Goal: Communication & Community: Answer question/provide support

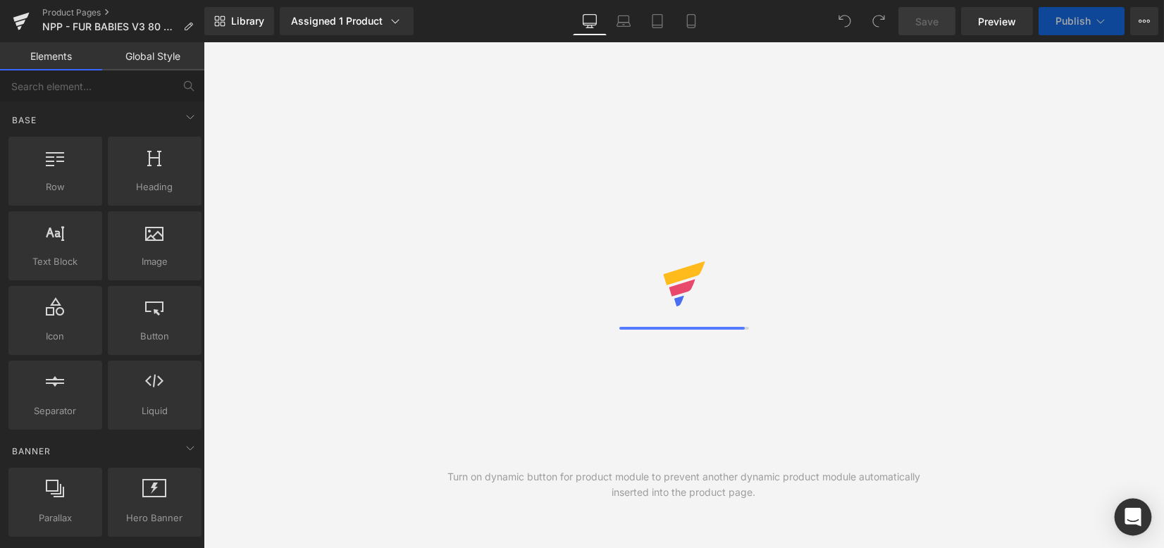
click at [1140, 514] on icon "Open Intercom Messenger" at bounding box center [1133, 517] width 16 height 18
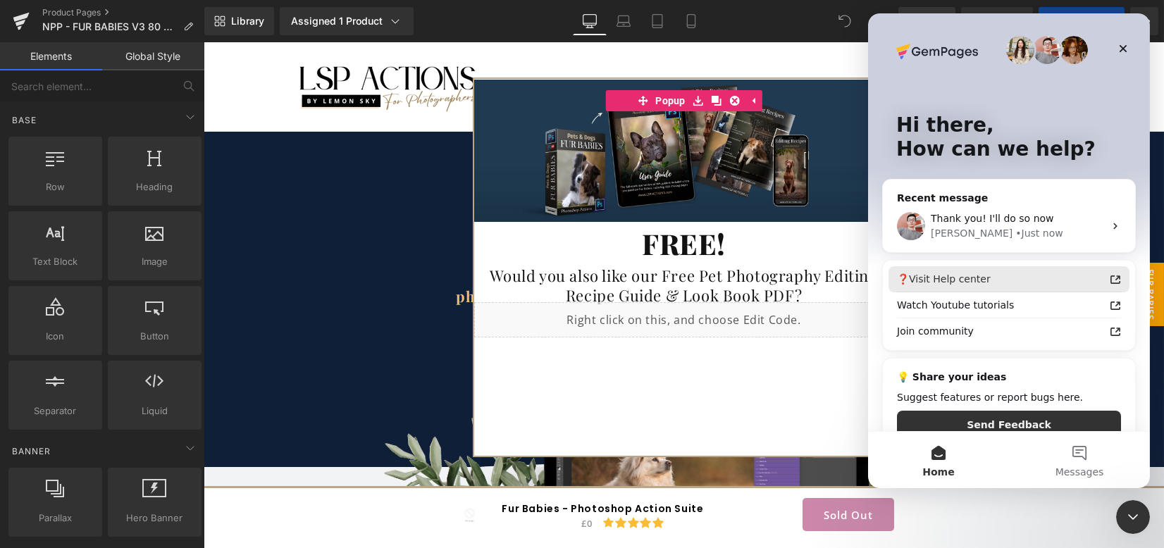
click at [973, 204] on div "Thank you! I'll do so now [PERSON_NAME] • Just now" at bounding box center [1009, 226] width 252 height 52
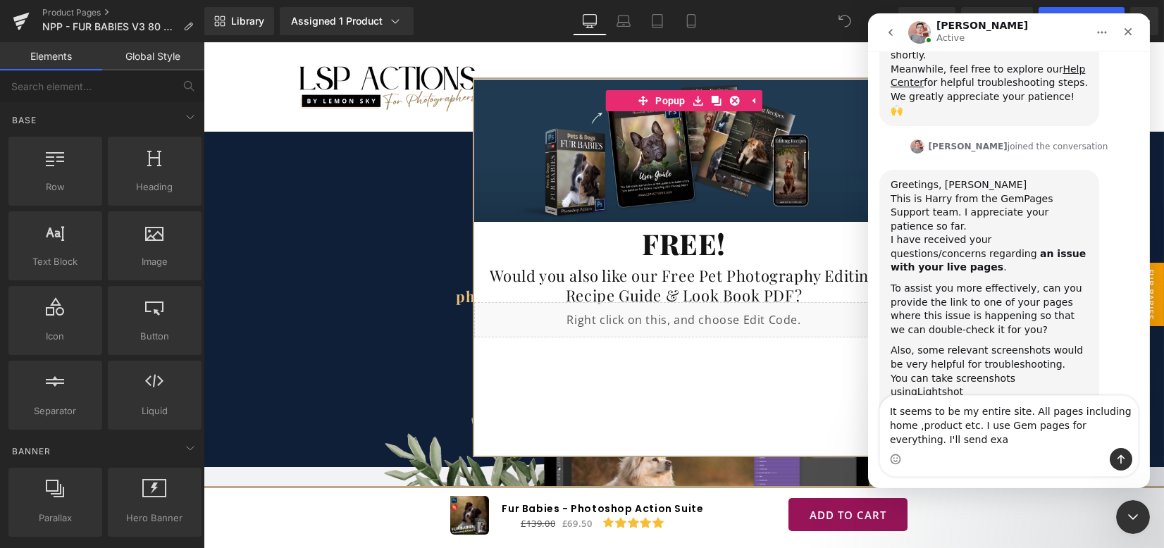
scroll to position [341, 0]
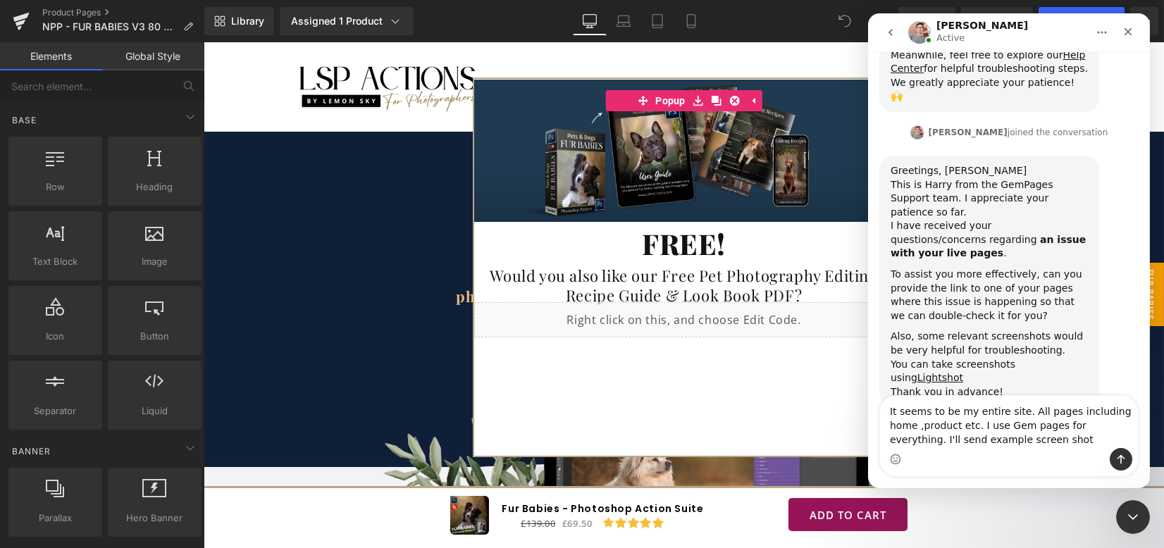
type textarea "It seems to be my entire site. All pages including home ,product etc. I use Gem…"
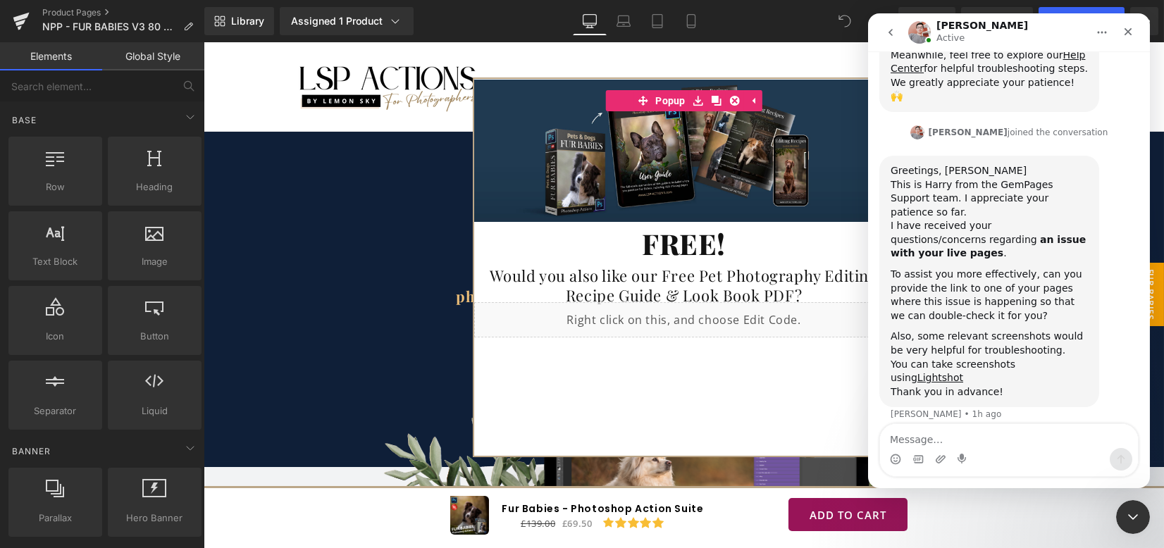
scroll to position [386, 0]
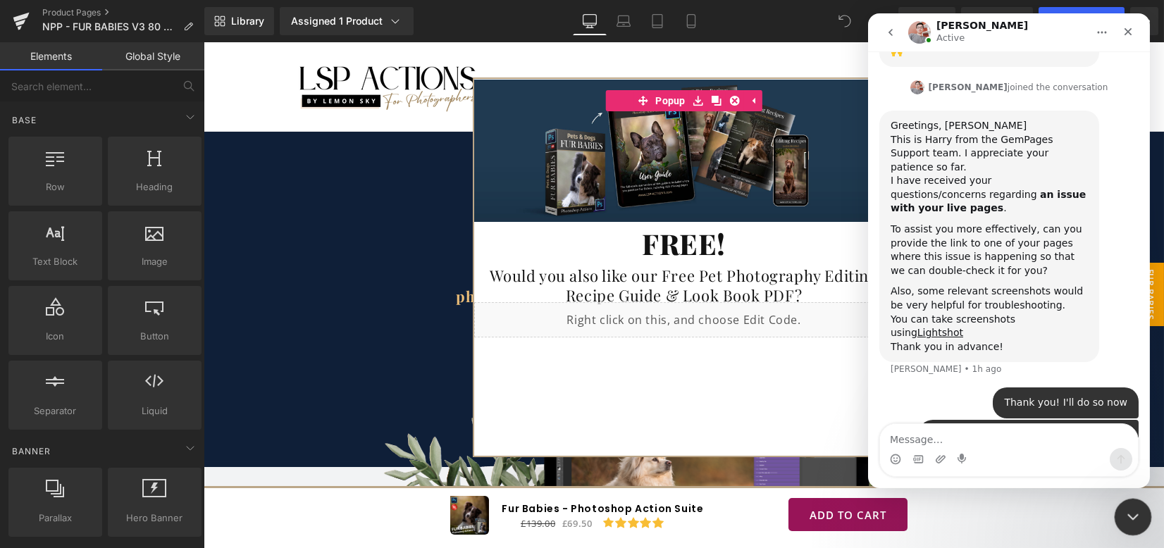
click at [1133, 515] on icon "Close Intercom Messenger" at bounding box center [1131, 515] width 10 height 6
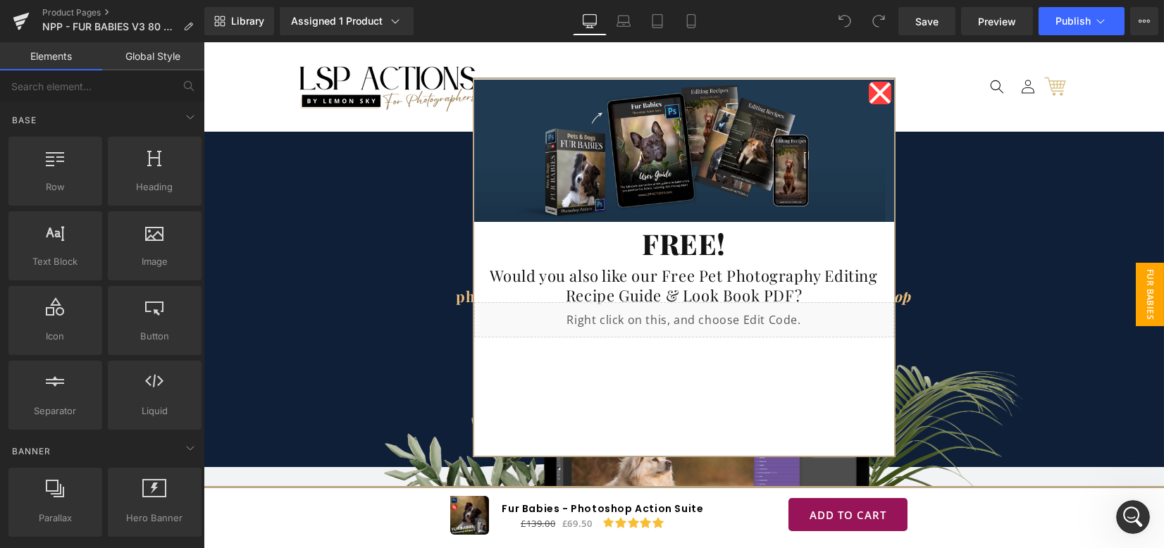
click at [1136, 311] on span "FUR BABIES BROCHURE" at bounding box center [1136, 294] width 56 height 63
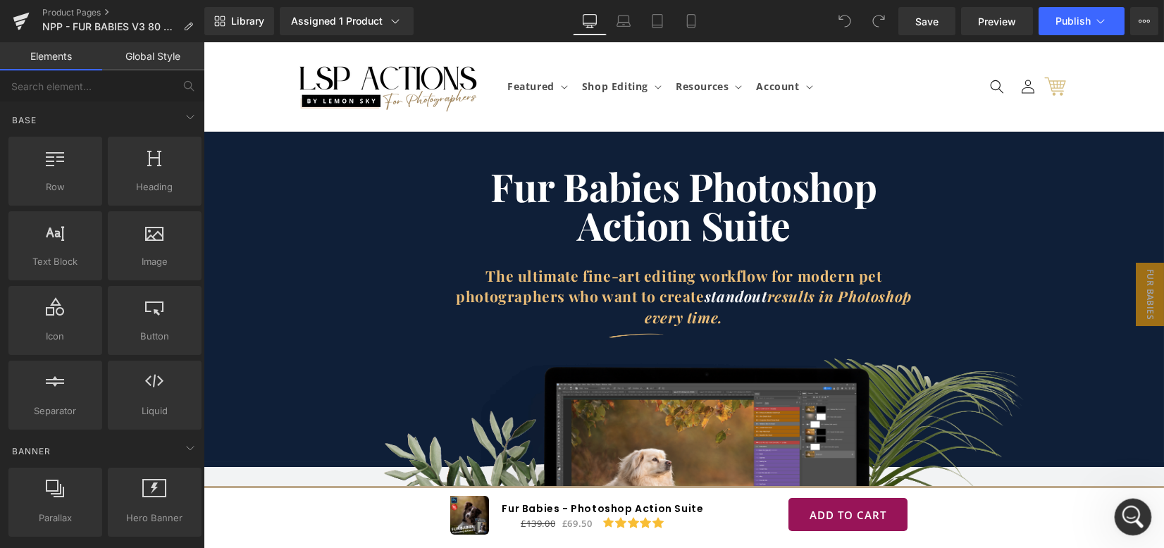
drag, startPoint x: 1139, startPoint y: 518, endPoint x: 1139, endPoint y: 508, distance: 9.9
click at [1140, 520] on div "Open Intercom Messenger" at bounding box center [1131, 515] width 47 height 47
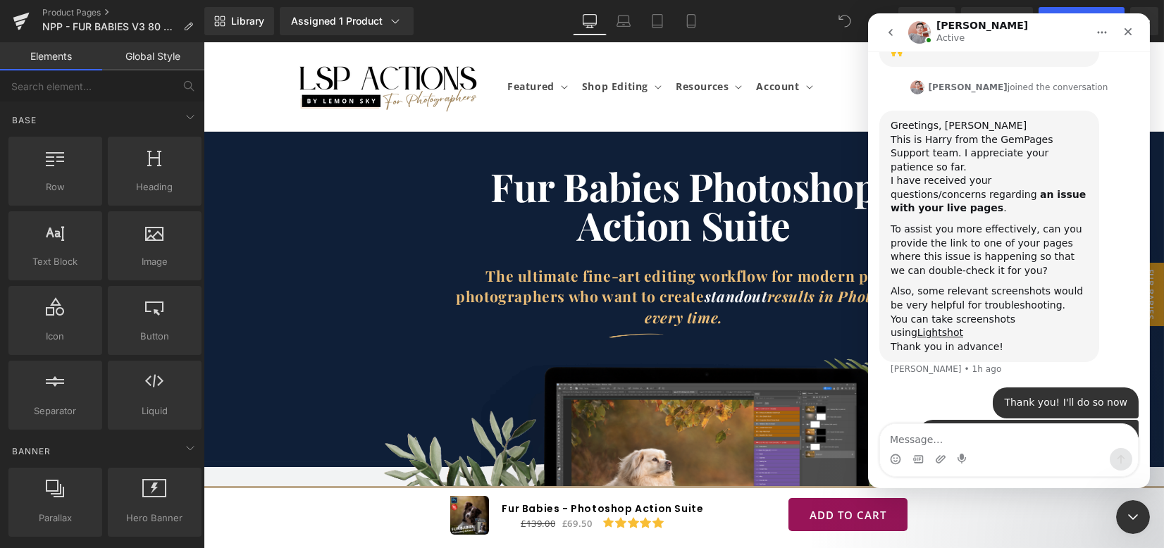
click at [971, 434] on textarea "Message…" at bounding box center [1009, 436] width 258 height 24
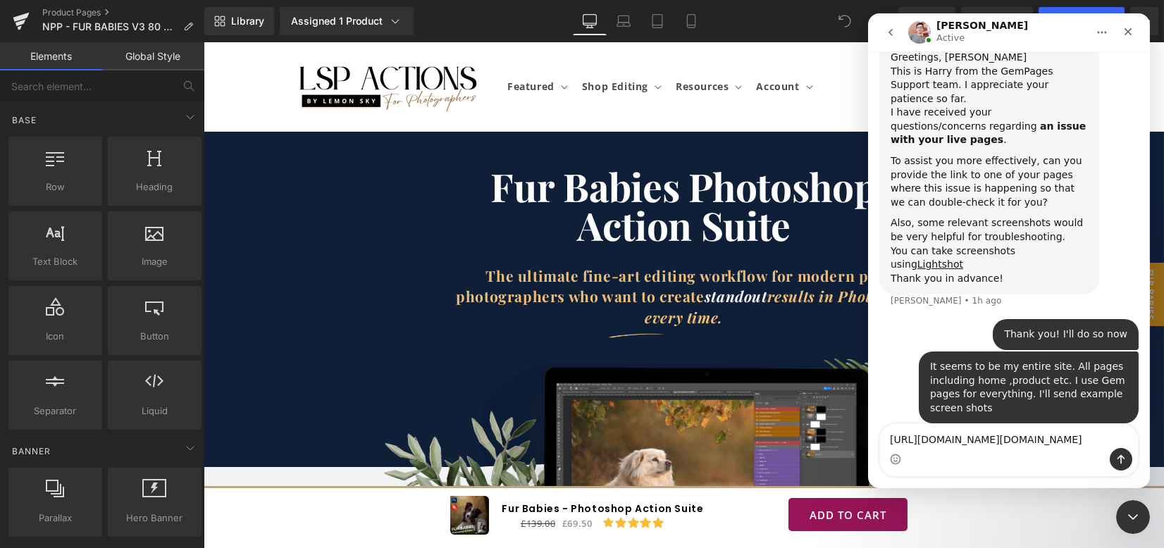
scroll to position [457, 0]
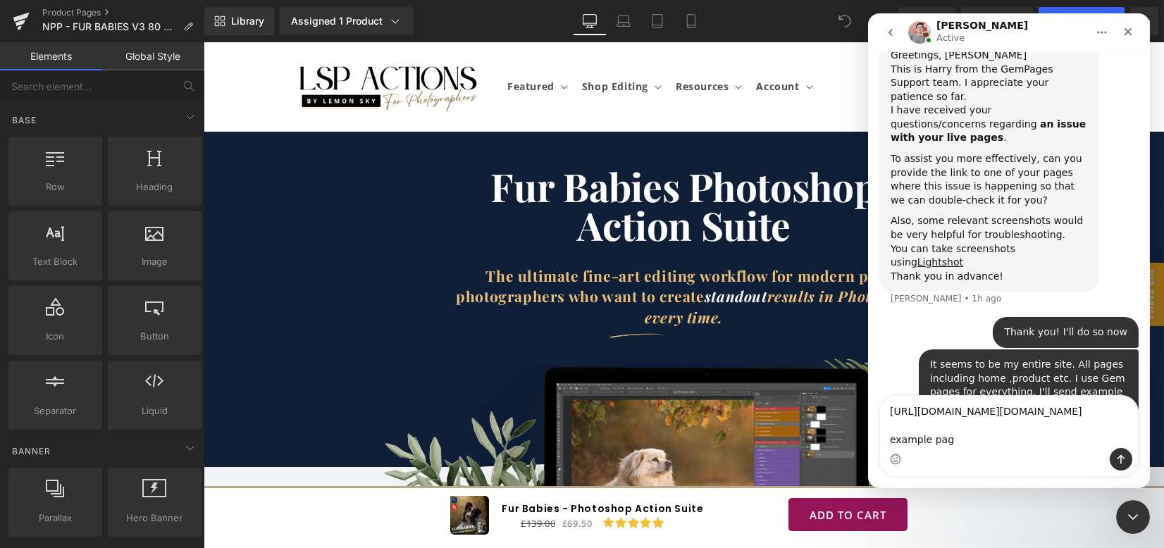
type textarea "[URL][DOMAIN_NAME][DOMAIN_NAME] example page"
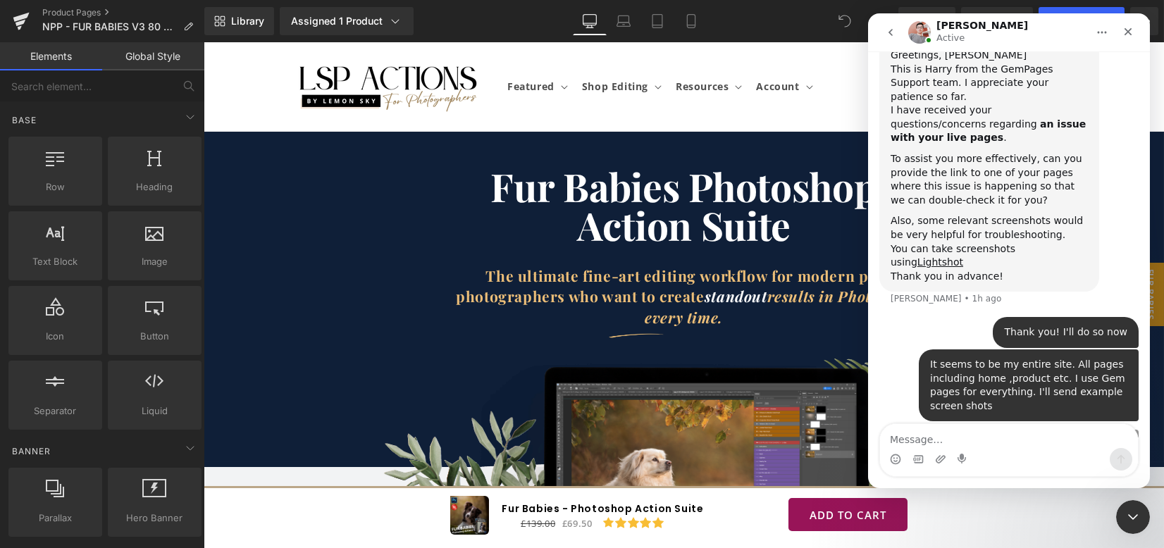
scroll to position [481, 0]
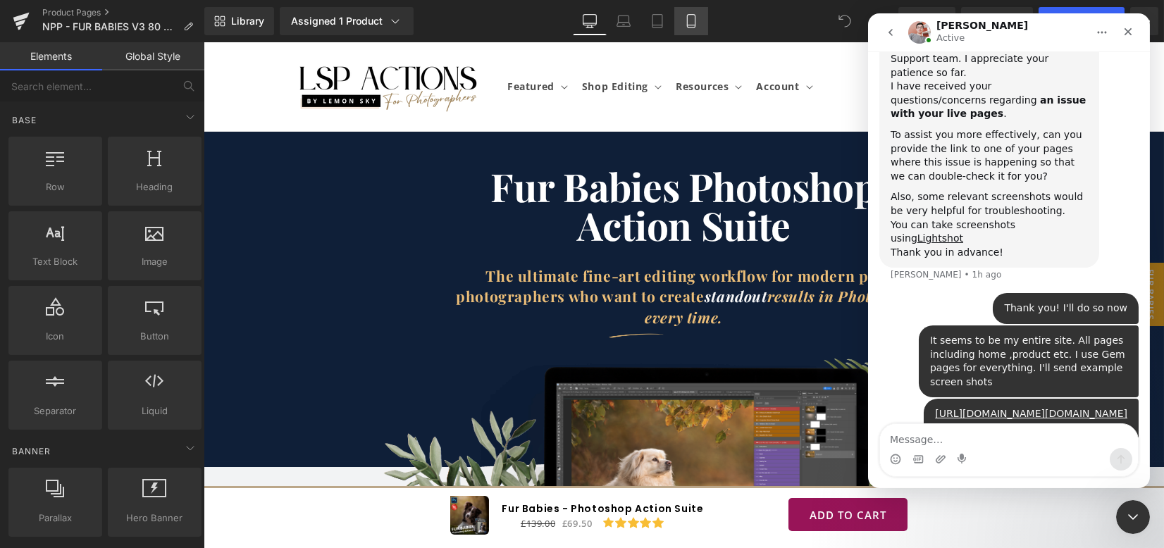
click at [690, 19] on div at bounding box center [582, 253] width 1164 height 506
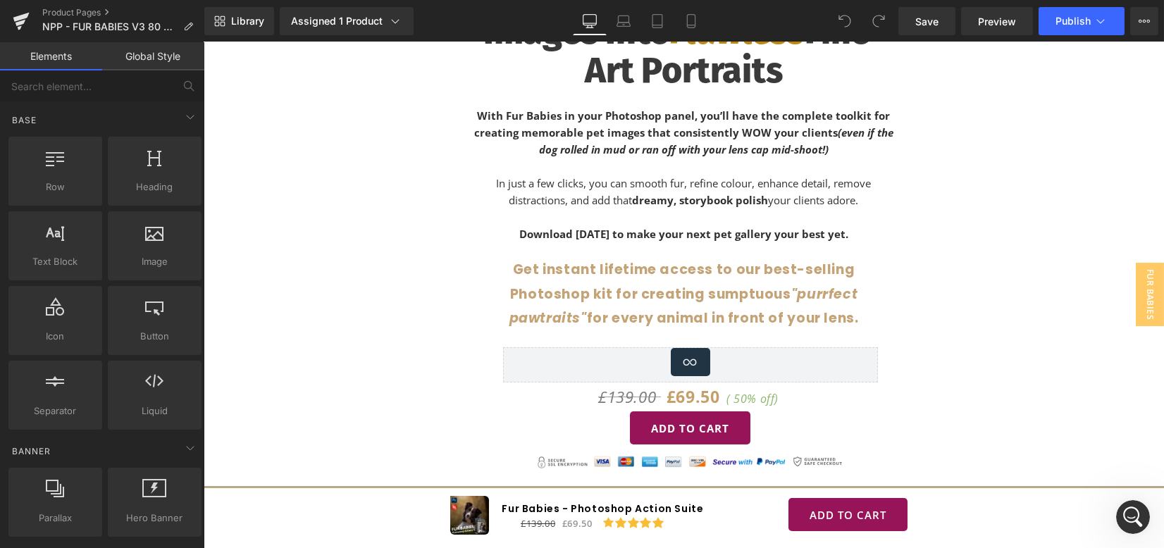
scroll to position [809, 0]
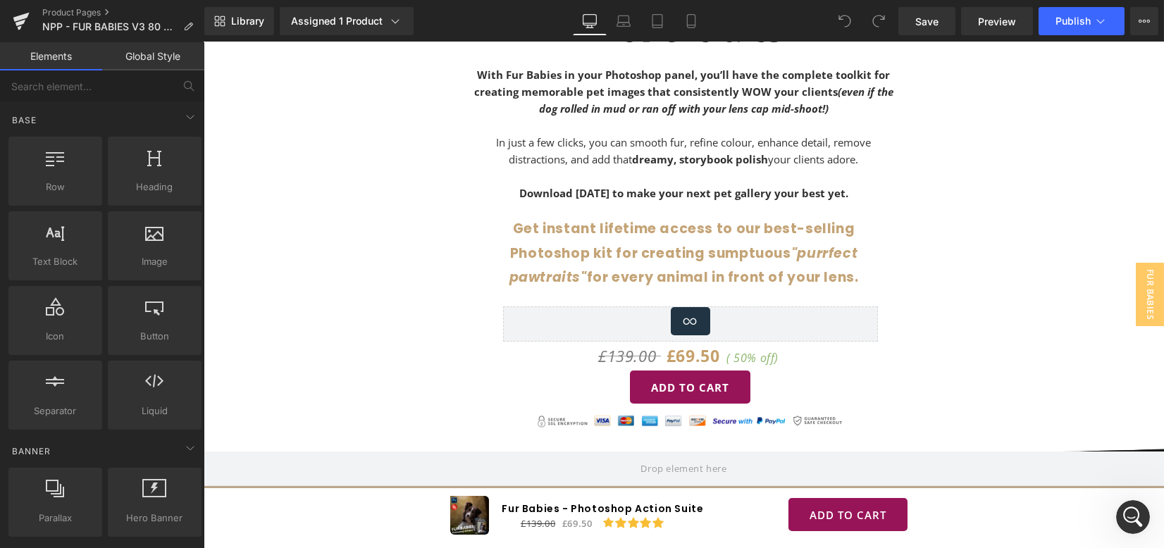
click at [693, 25] on icon at bounding box center [691, 21] width 14 height 14
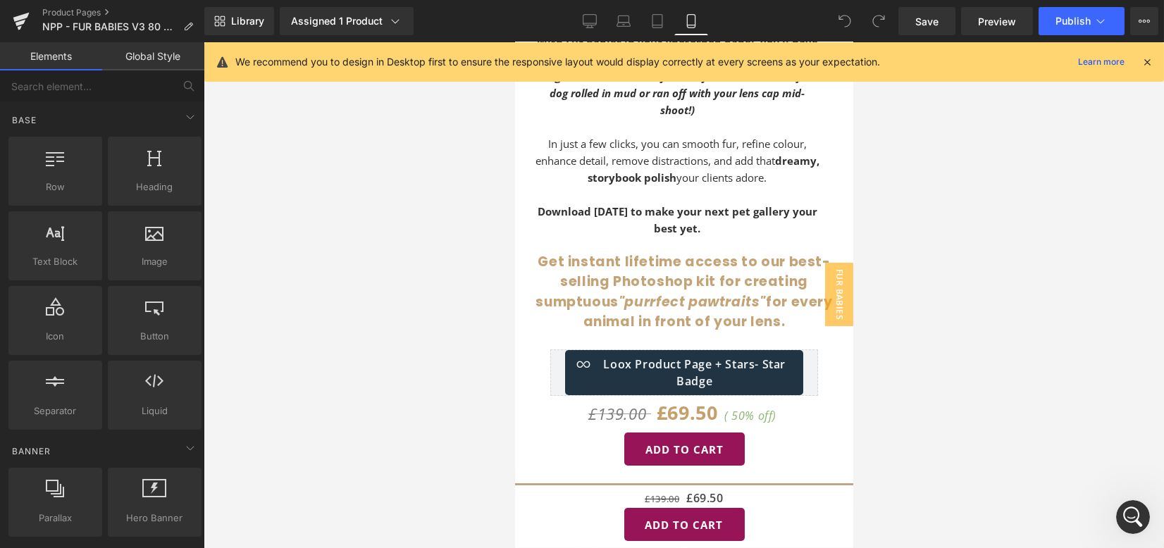
scroll to position [0, 0]
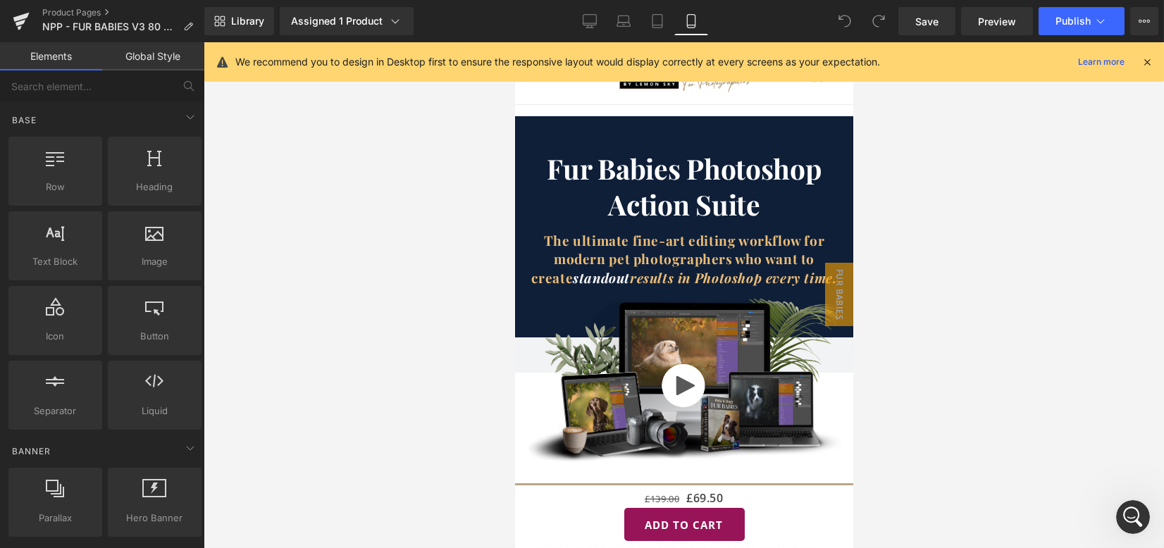
drag, startPoint x: 851, startPoint y: 104, endPoint x: 1351, endPoint y: 123, distance: 500.2
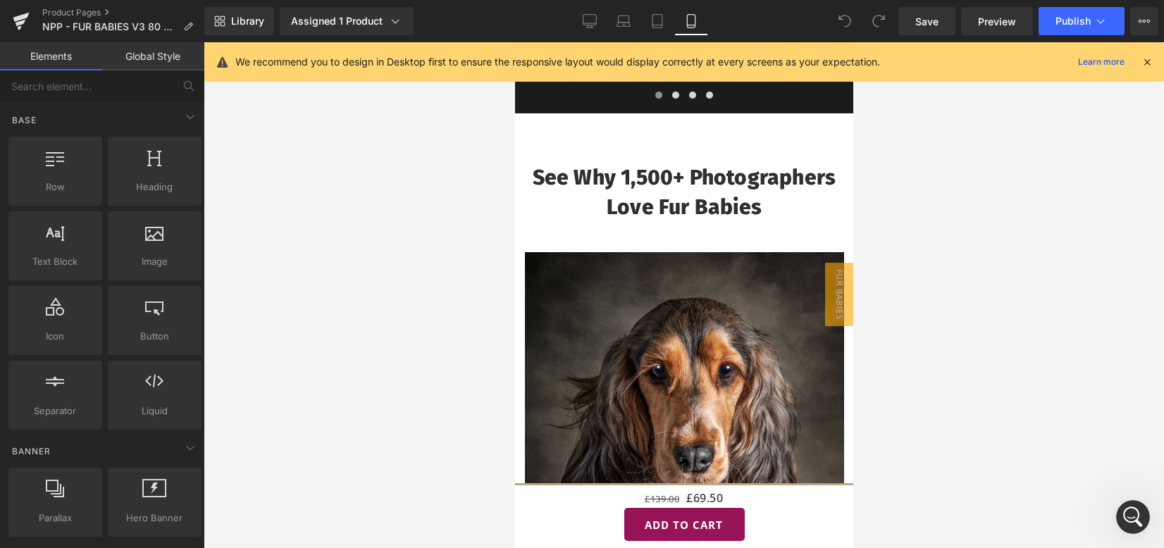
scroll to position [535, 0]
click at [1129, 512] on icon "Open Intercom Messenger" at bounding box center [1131, 515] width 23 height 23
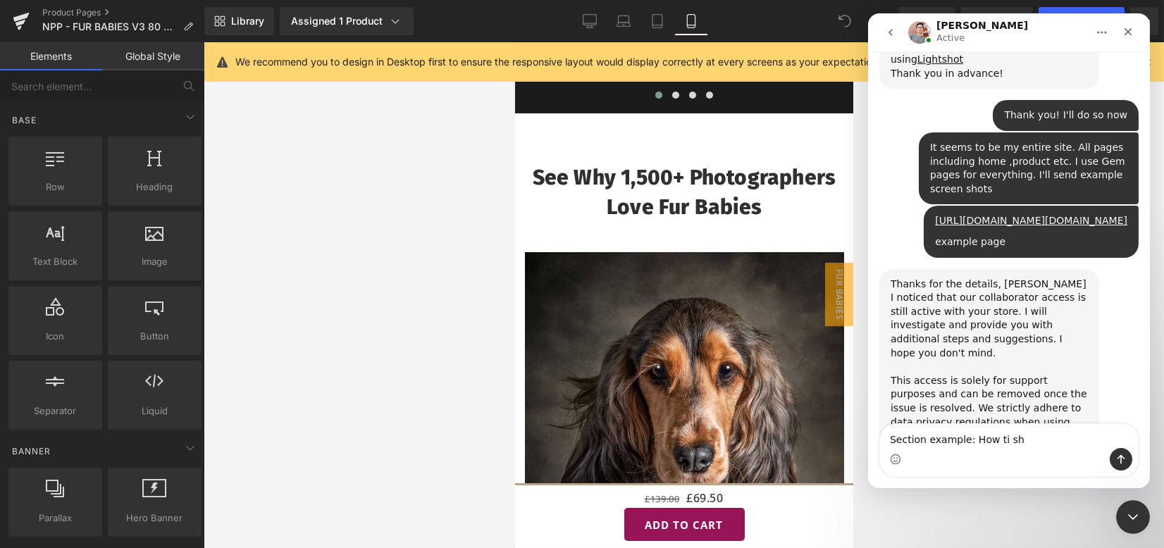
scroll to position [661, 0]
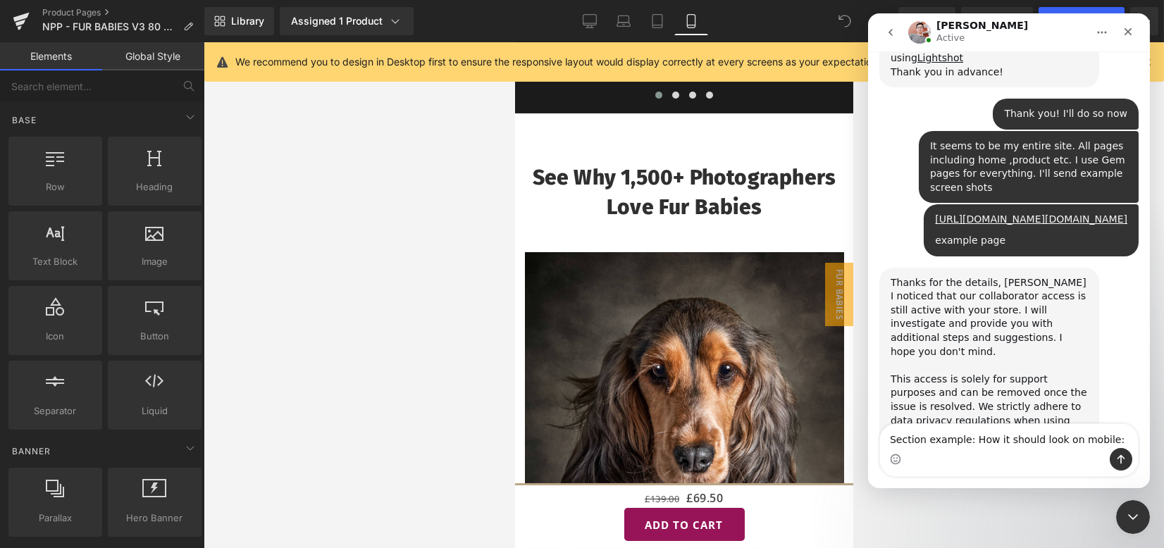
type textarea "Section example: How it should look on mobile:"
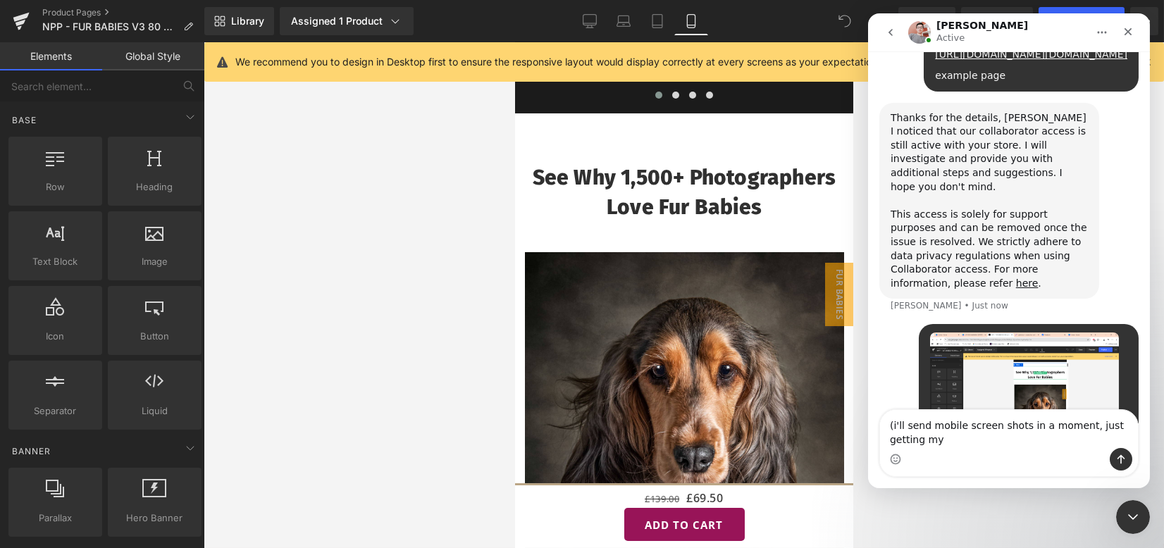
scroll to position [841, 0]
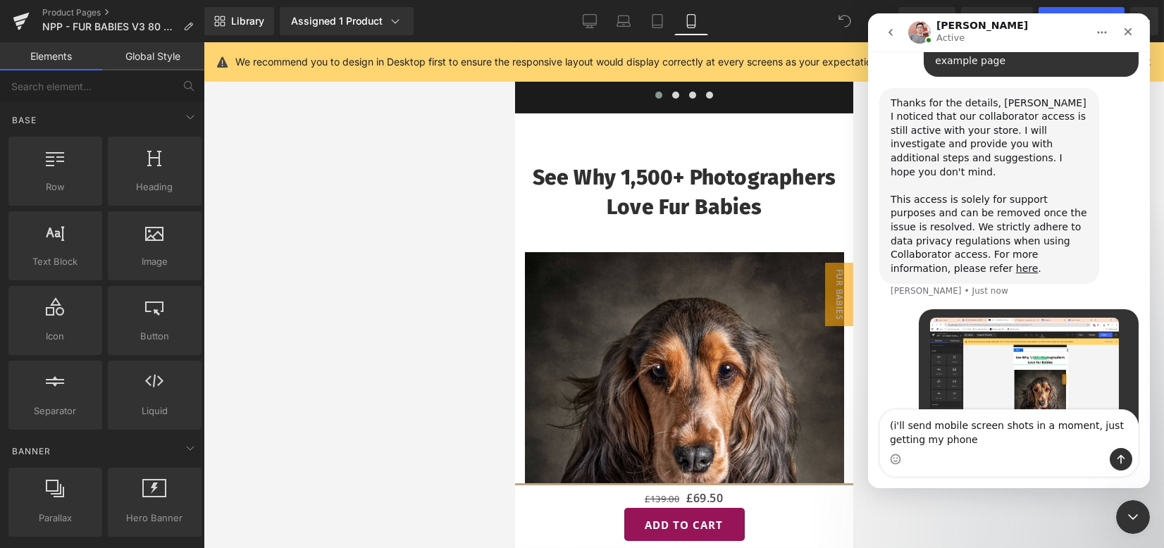
type textarea "(i'll send mobile screen shots in a moment, just getting my phone)"
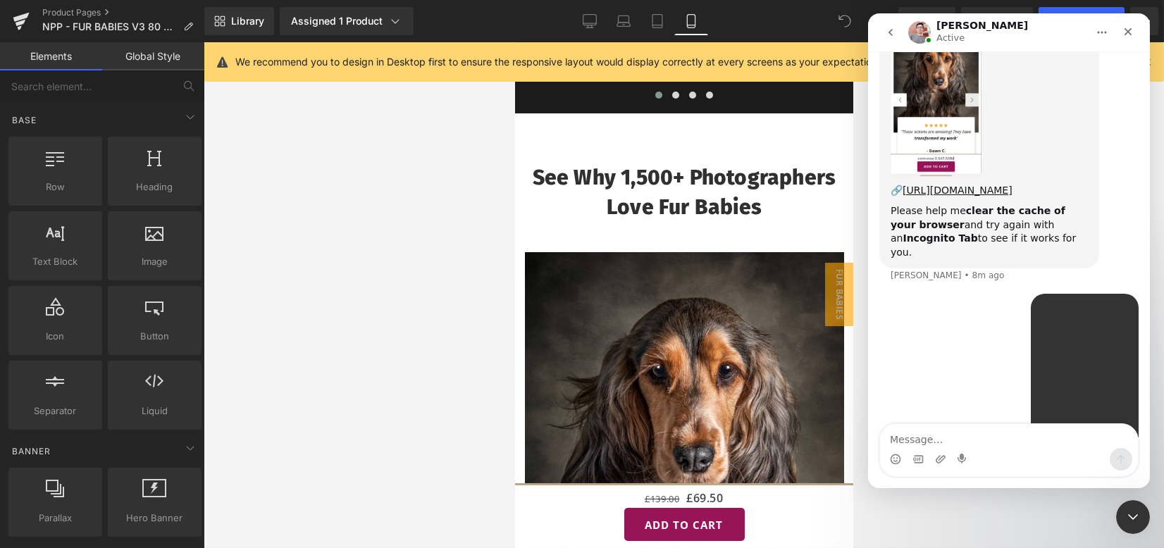
scroll to position [1626, 0]
